Goal: Transaction & Acquisition: Purchase product/service

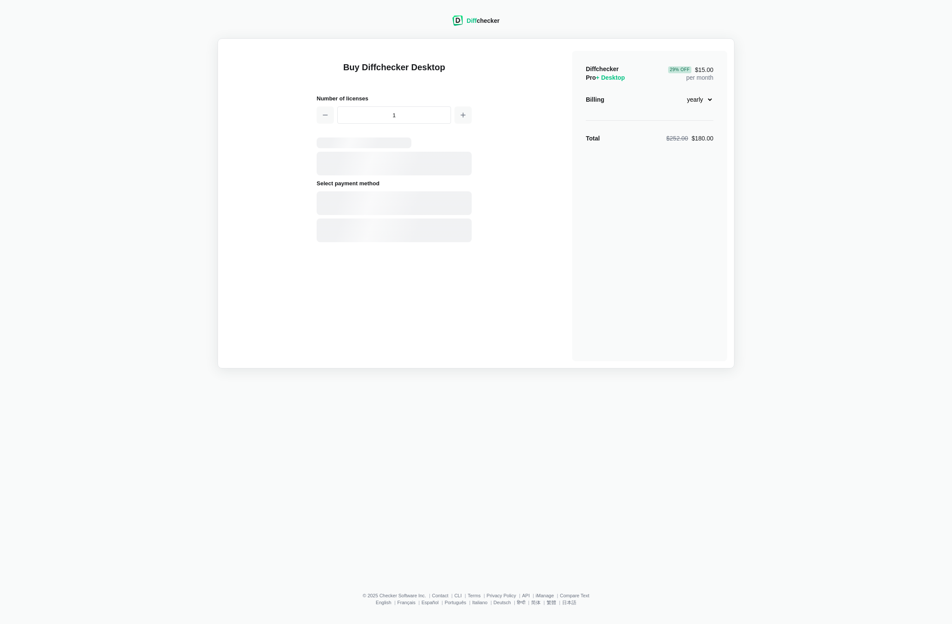
select select "desktop-yearly-180"
click at [421, 157] on span "Visa •••• 4214 02 / 2029" at bounding box center [394, 163] width 143 height 16
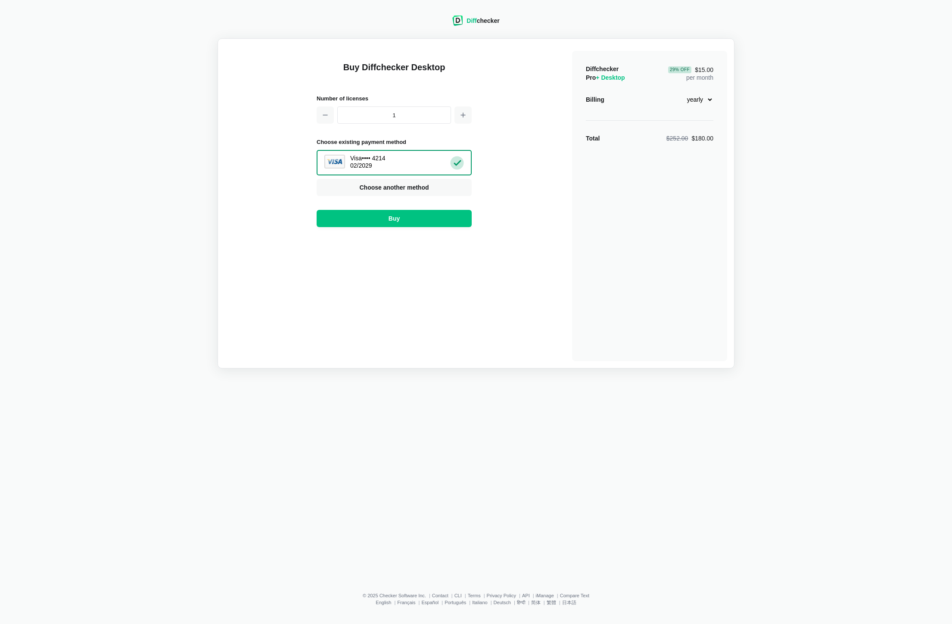
click at [710, 98] on select "monthly yearly" at bounding box center [695, 99] width 37 height 15
select select "desktop-monthly-21"
click at [677, 92] on select "monthly yearly" at bounding box center [695, 99] width 37 height 15
click at [393, 216] on span "Buy" at bounding box center [394, 218] width 15 height 9
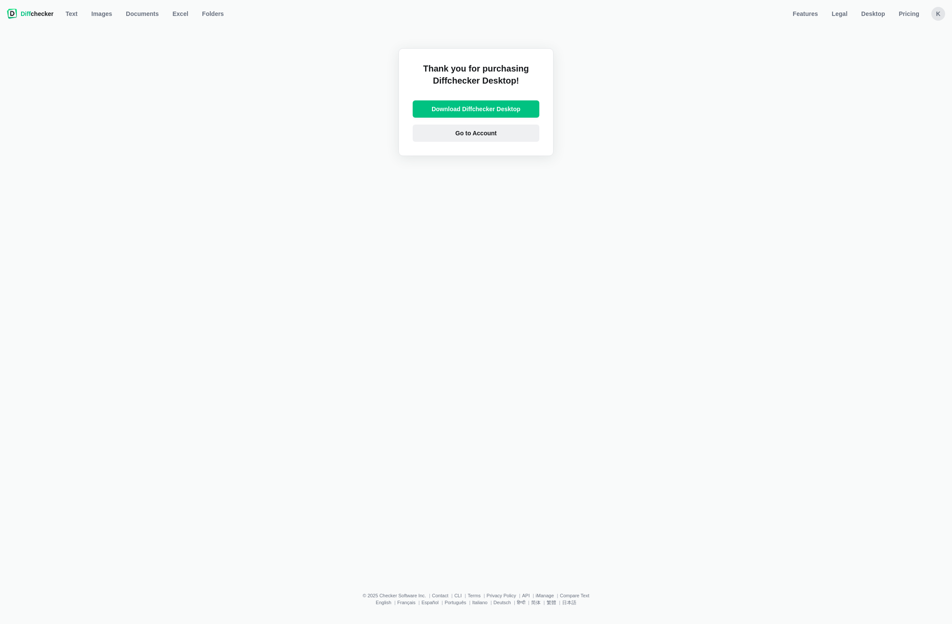
click at [460, 133] on span "Go to Account" at bounding box center [476, 133] width 45 height 9
